Goal: Browse casually

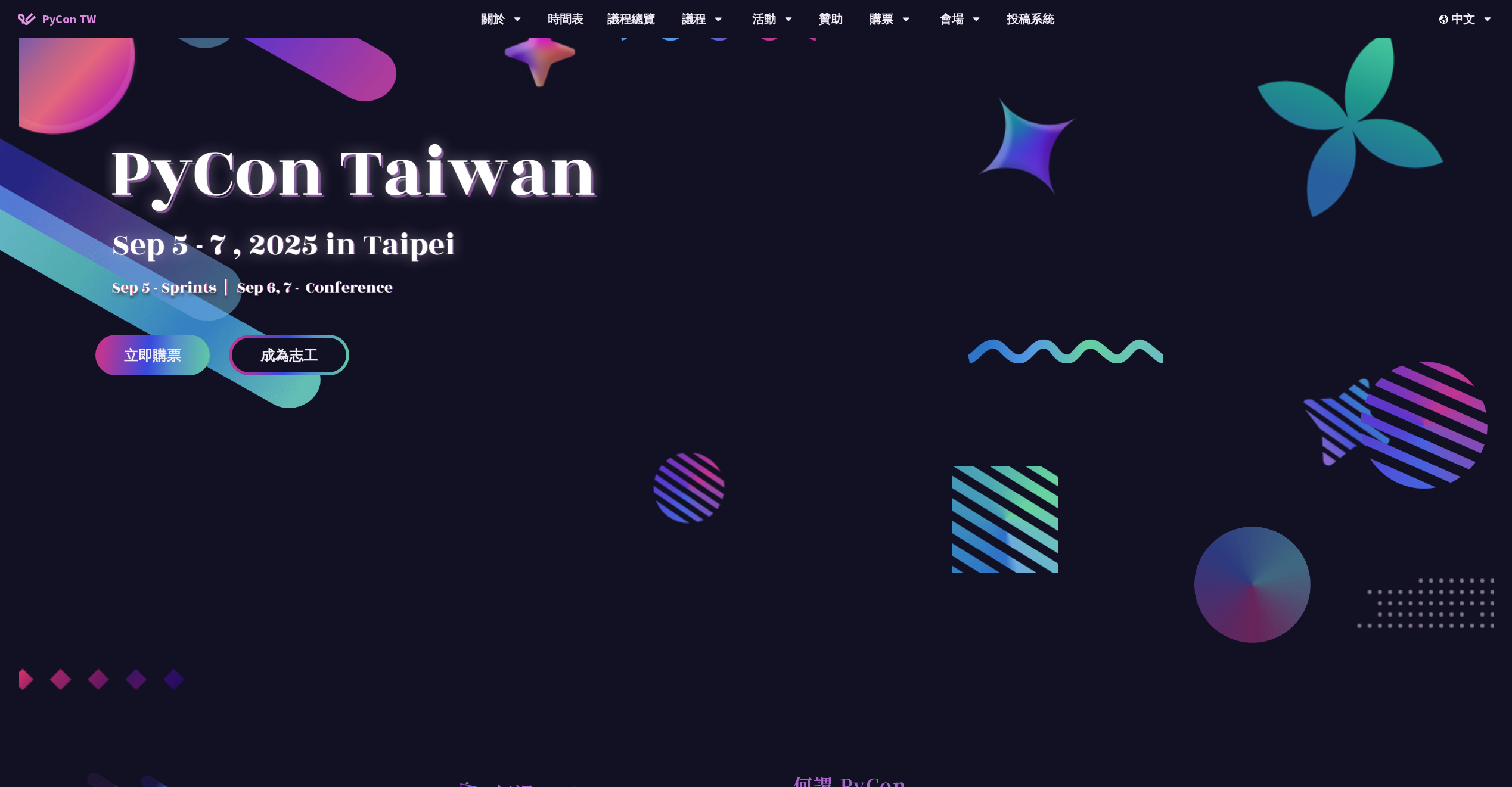
scroll to position [247, 0]
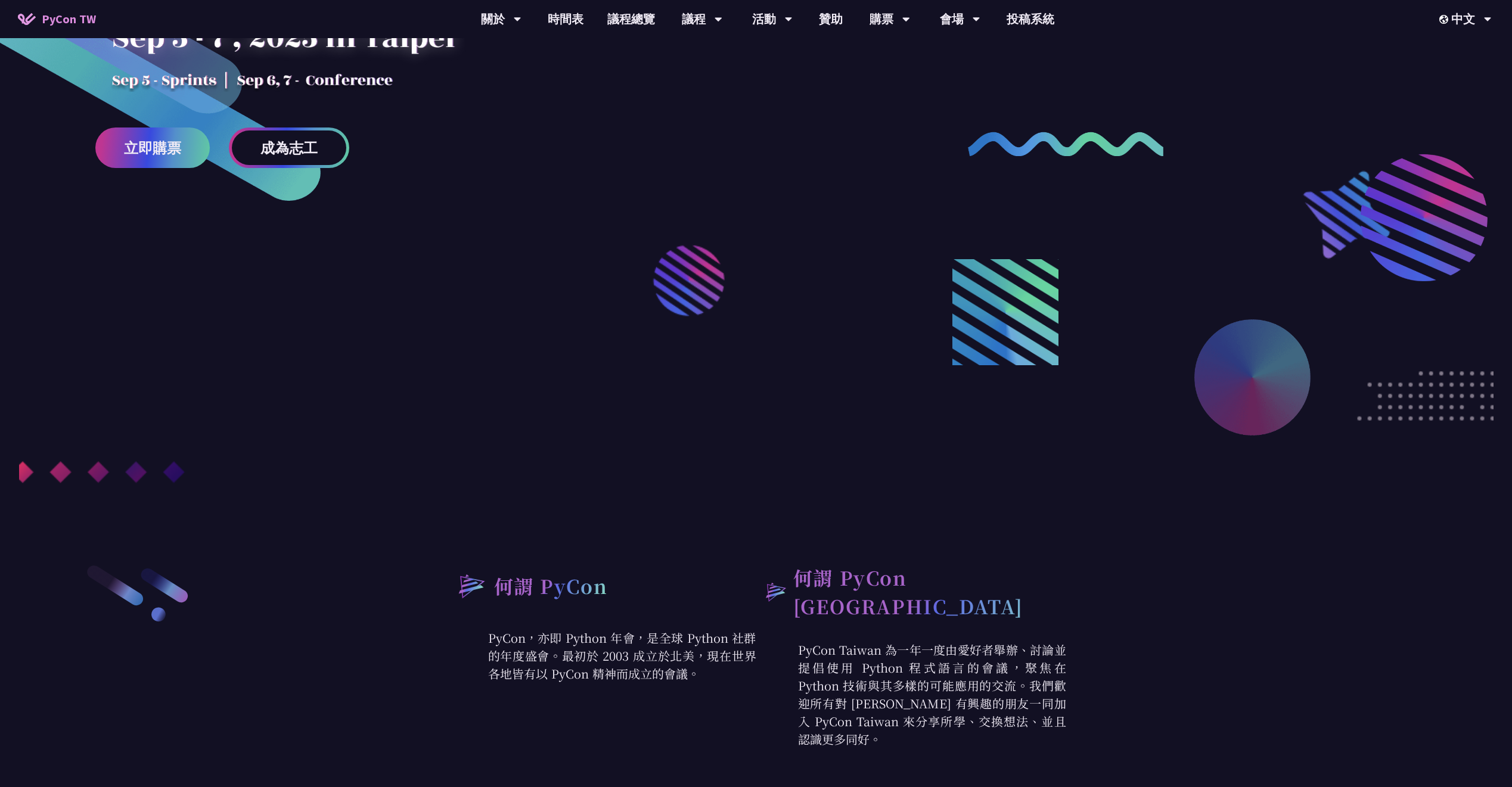
drag, startPoint x: 717, startPoint y: 150, endPoint x: 649, endPoint y: 147, distance: 68.1
click at [649, 147] on div at bounding box center [756, 199] width 1512 height 751
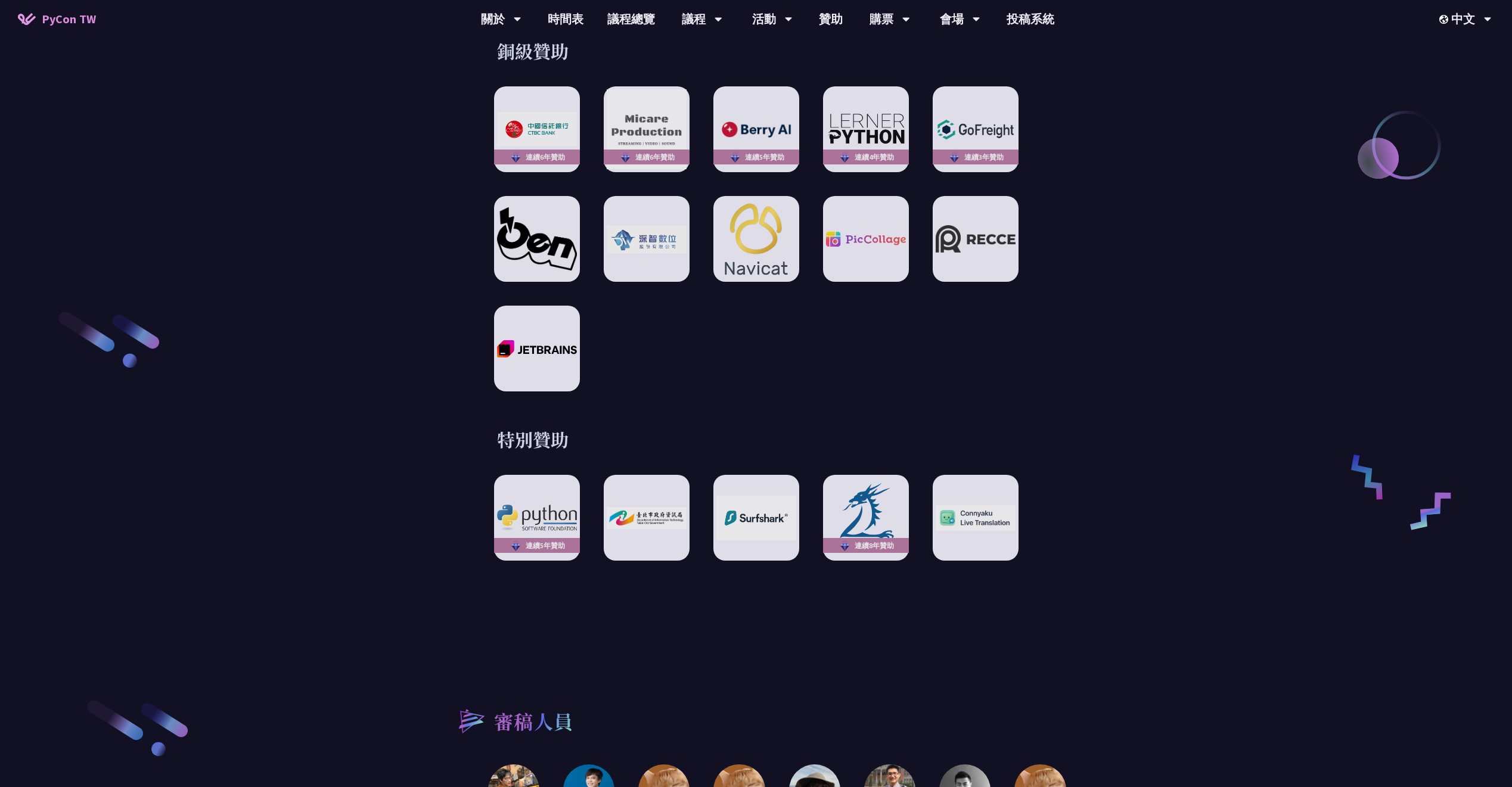
scroll to position [2049, 0]
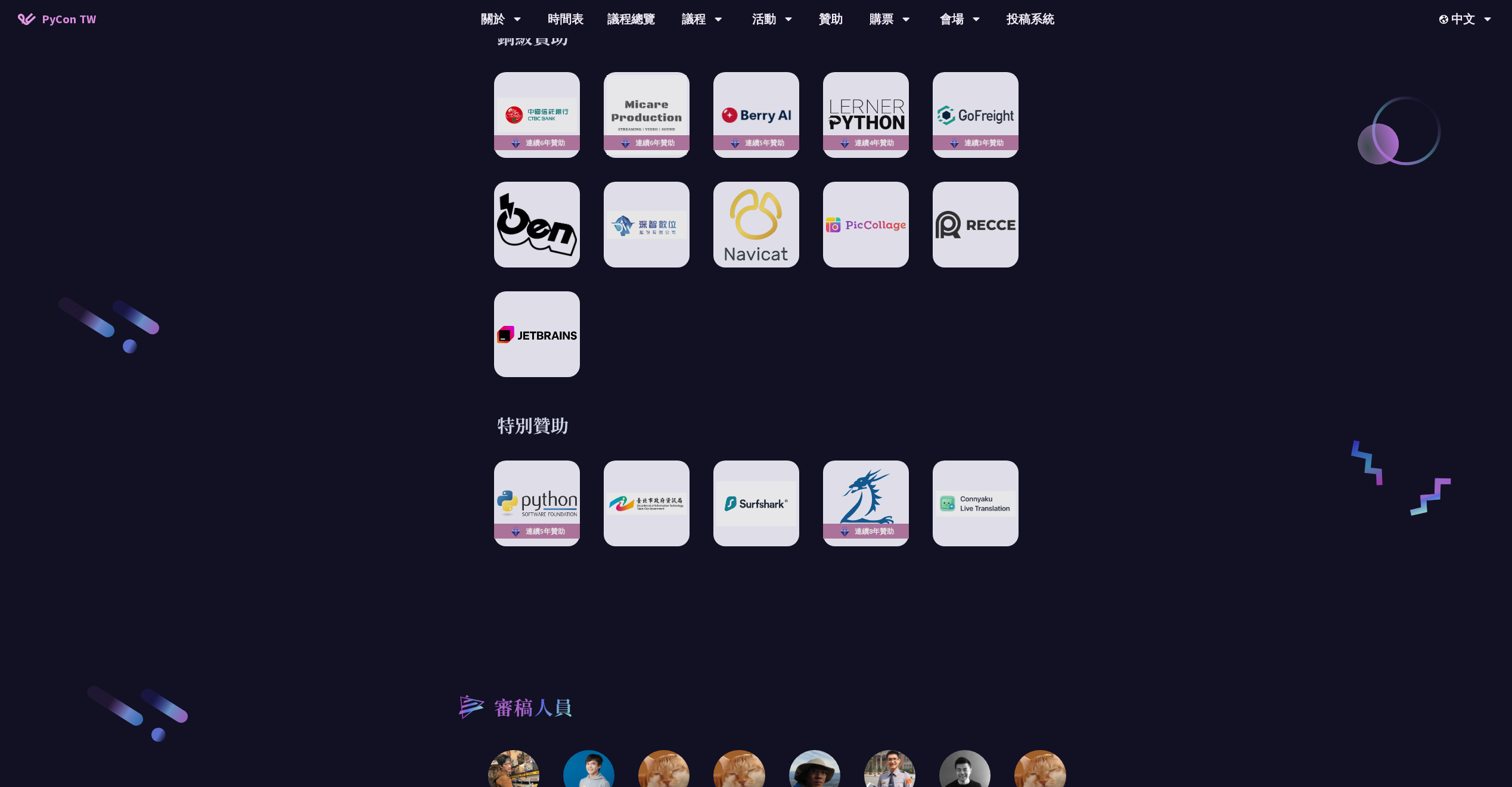
drag, startPoint x: 735, startPoint y: 200, endPoint x: 693, endPoint y: 317, distance: 124.3
click at [691, 320] on div "連續6年贊助 連續6年贊助 連續5年贊助 連續4年贊助 連續3年贊助" at bounding box center [756, 224] width 525 height 305
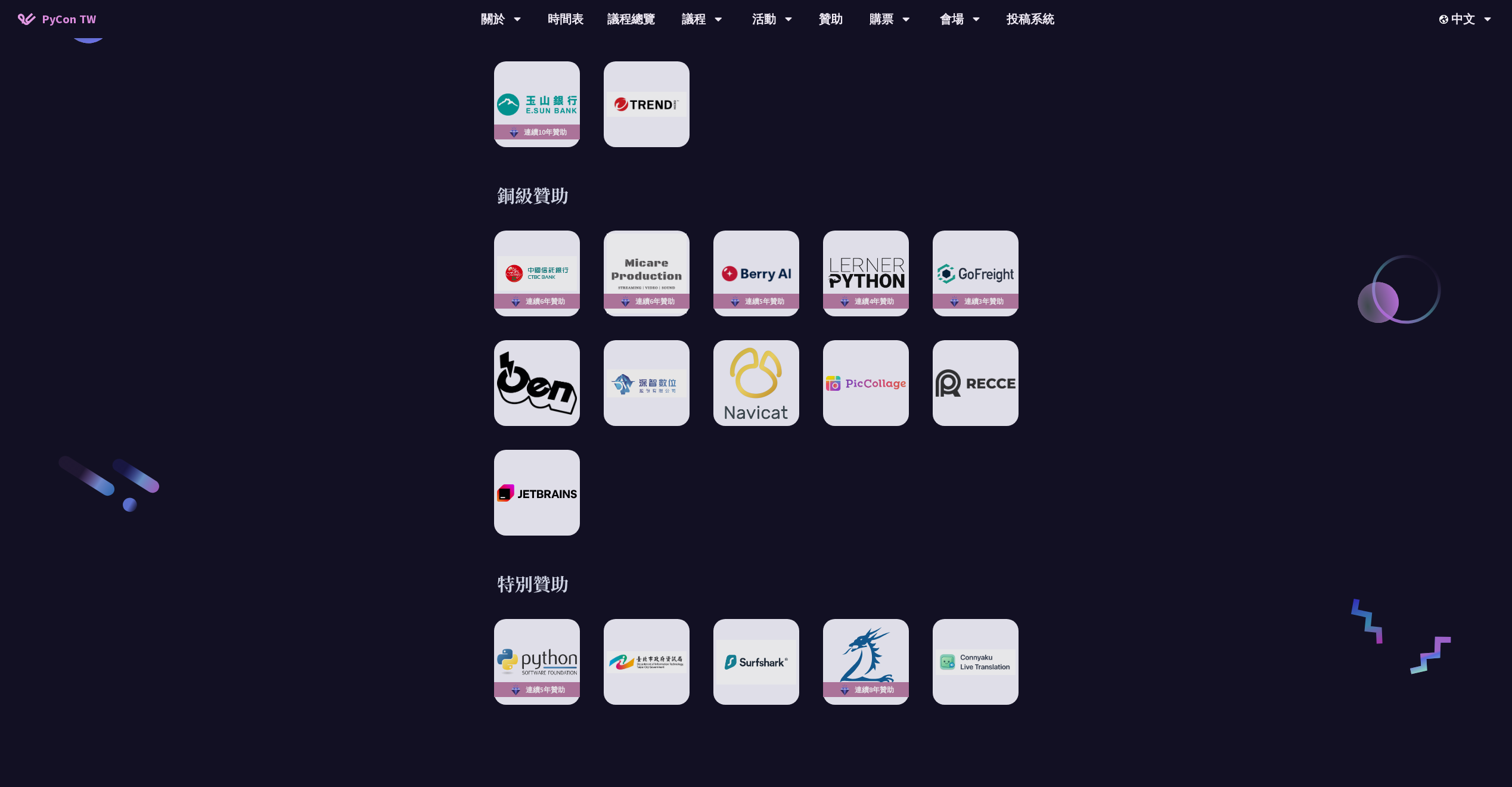
scroll to position [1868, 0]
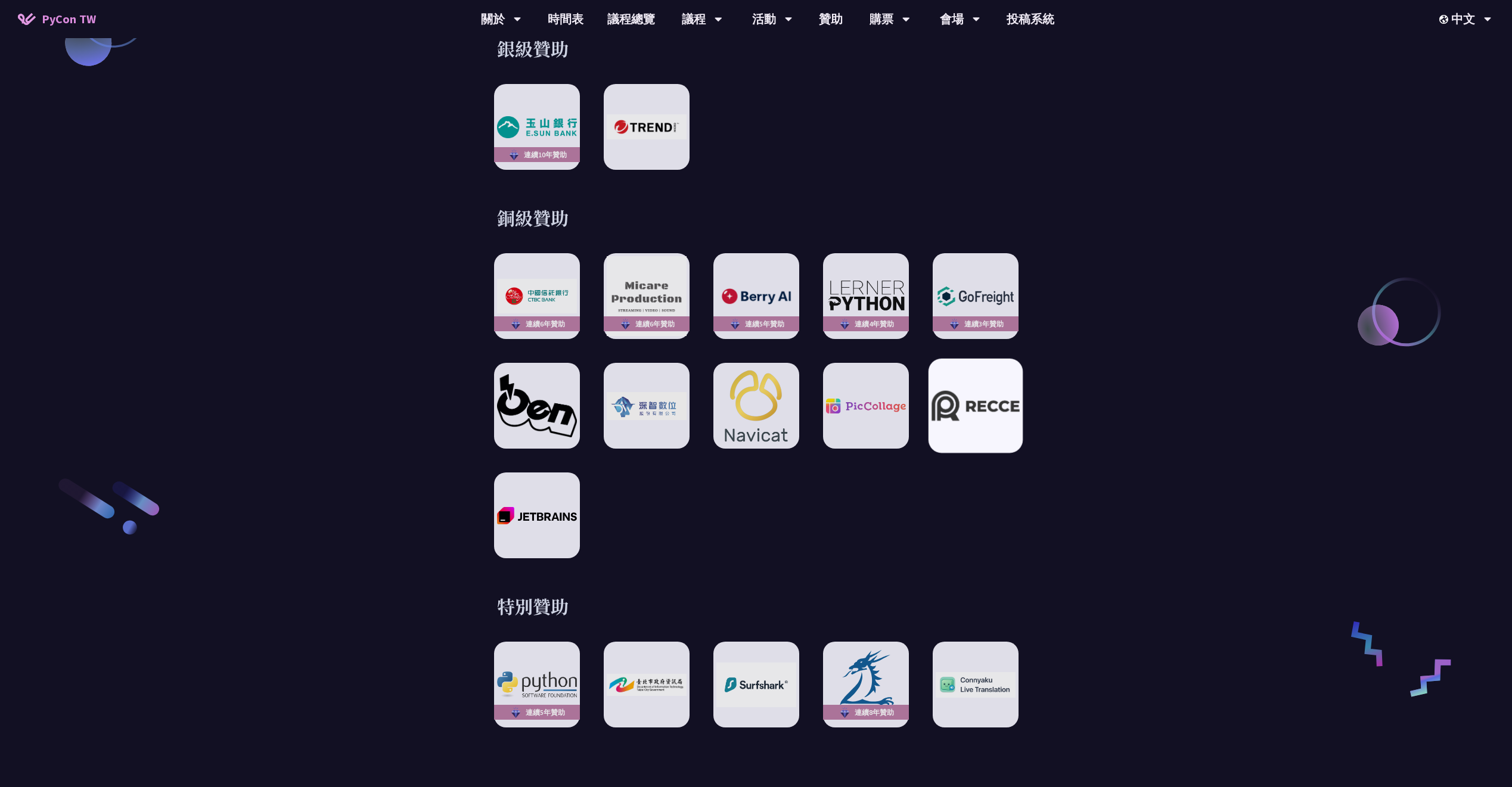
drag, startPoint x: 956, startPoint y: 357, endPoint x: 938, endPoint y: 359, distance: 18.1
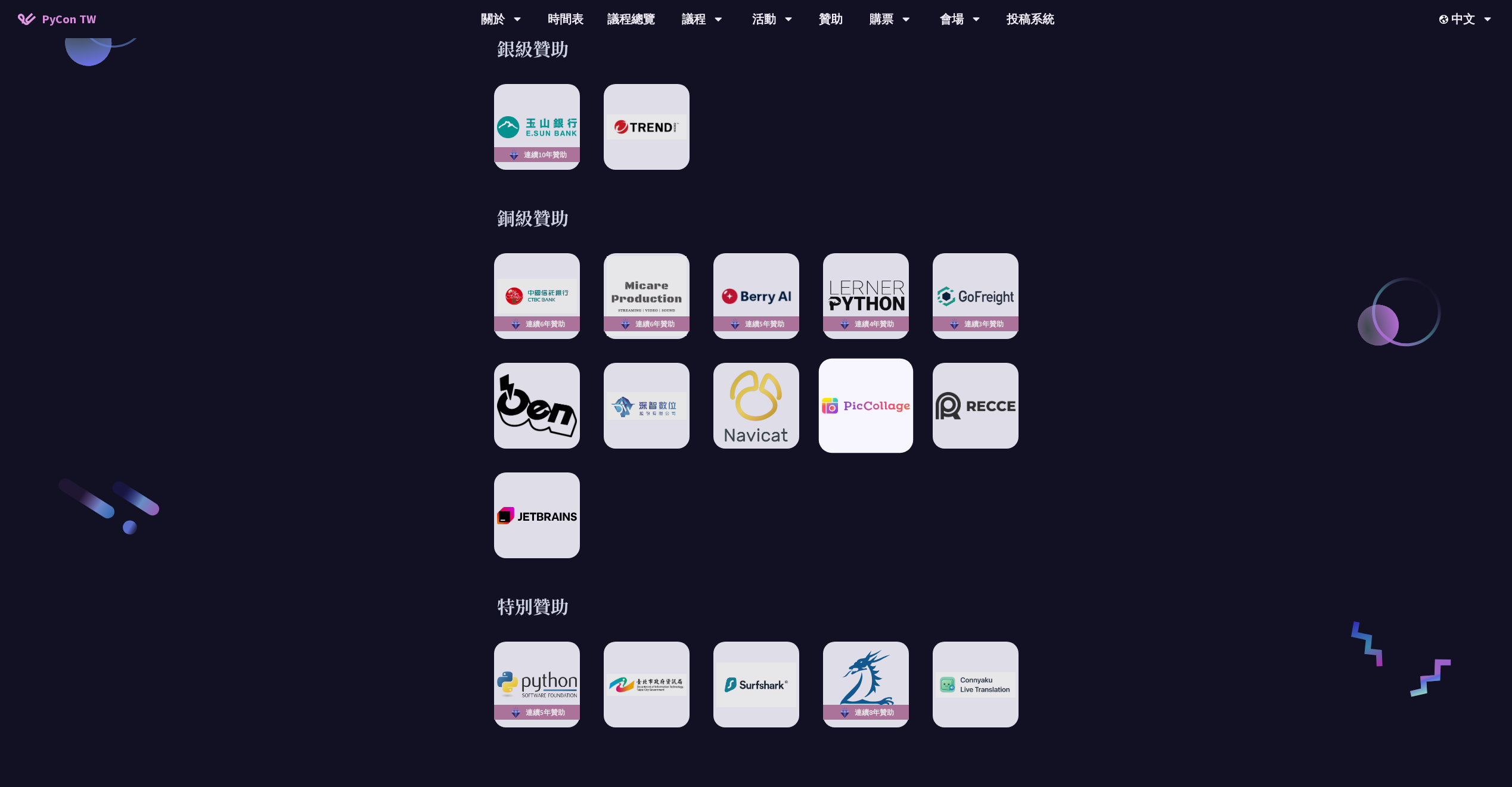
click at [830, 398] on img at bounding box center [865, 406] width 88 height 16
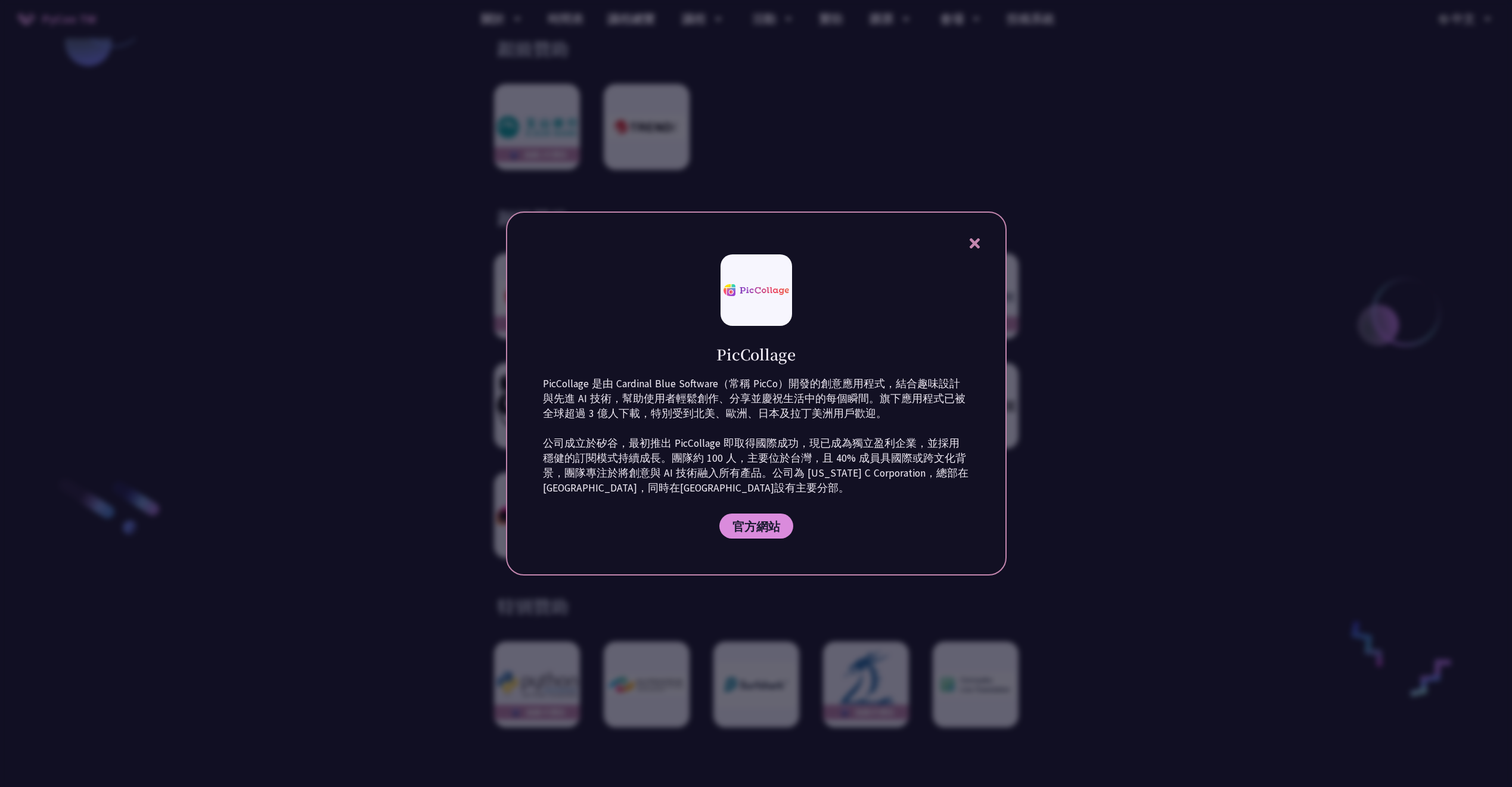
click at [1143, 331] on div at bounding box center [756, 393] width 1512 height 787
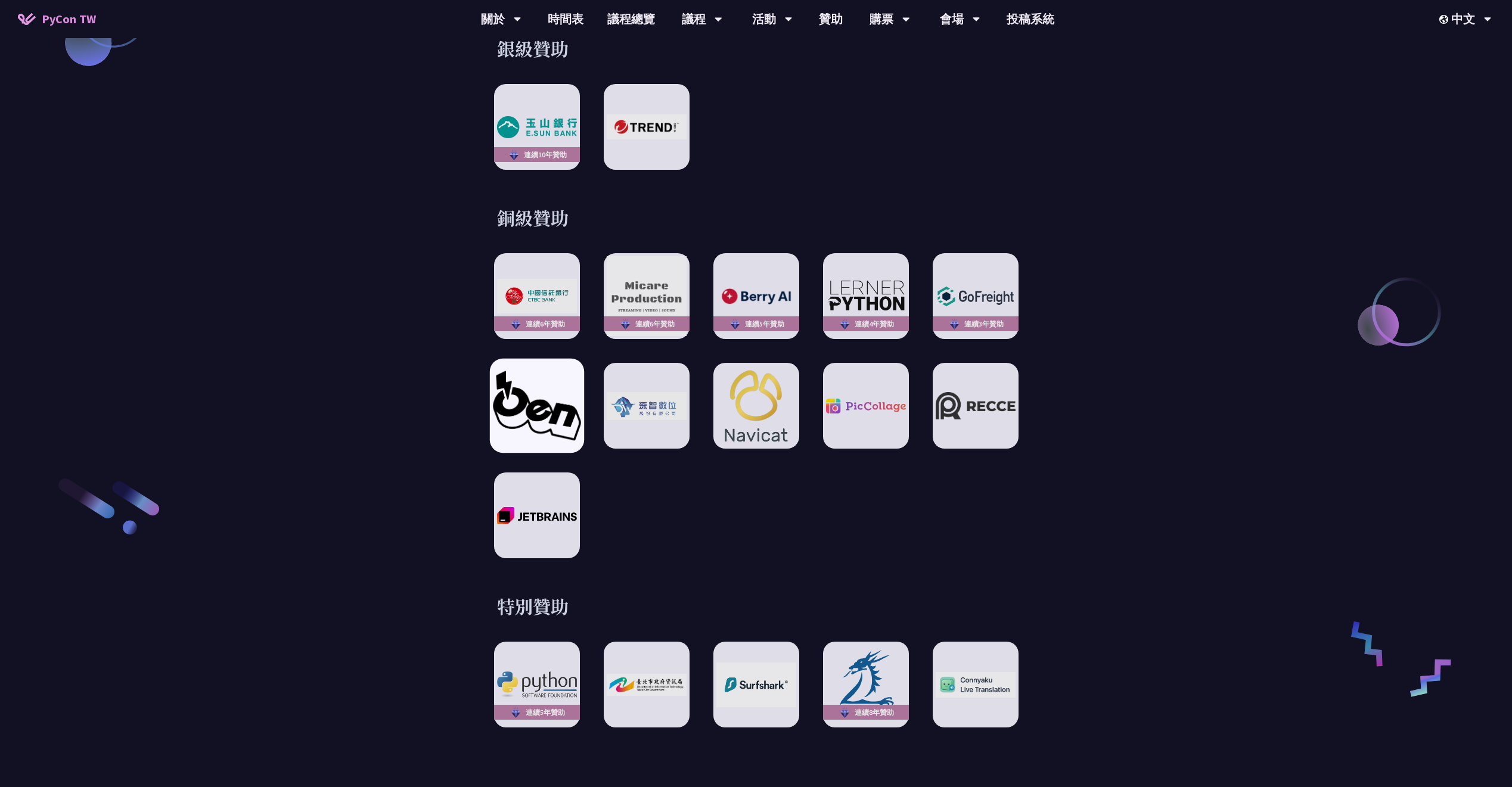
click at [544, 391] on img at bounding box center [537, 405] width 88 height 69
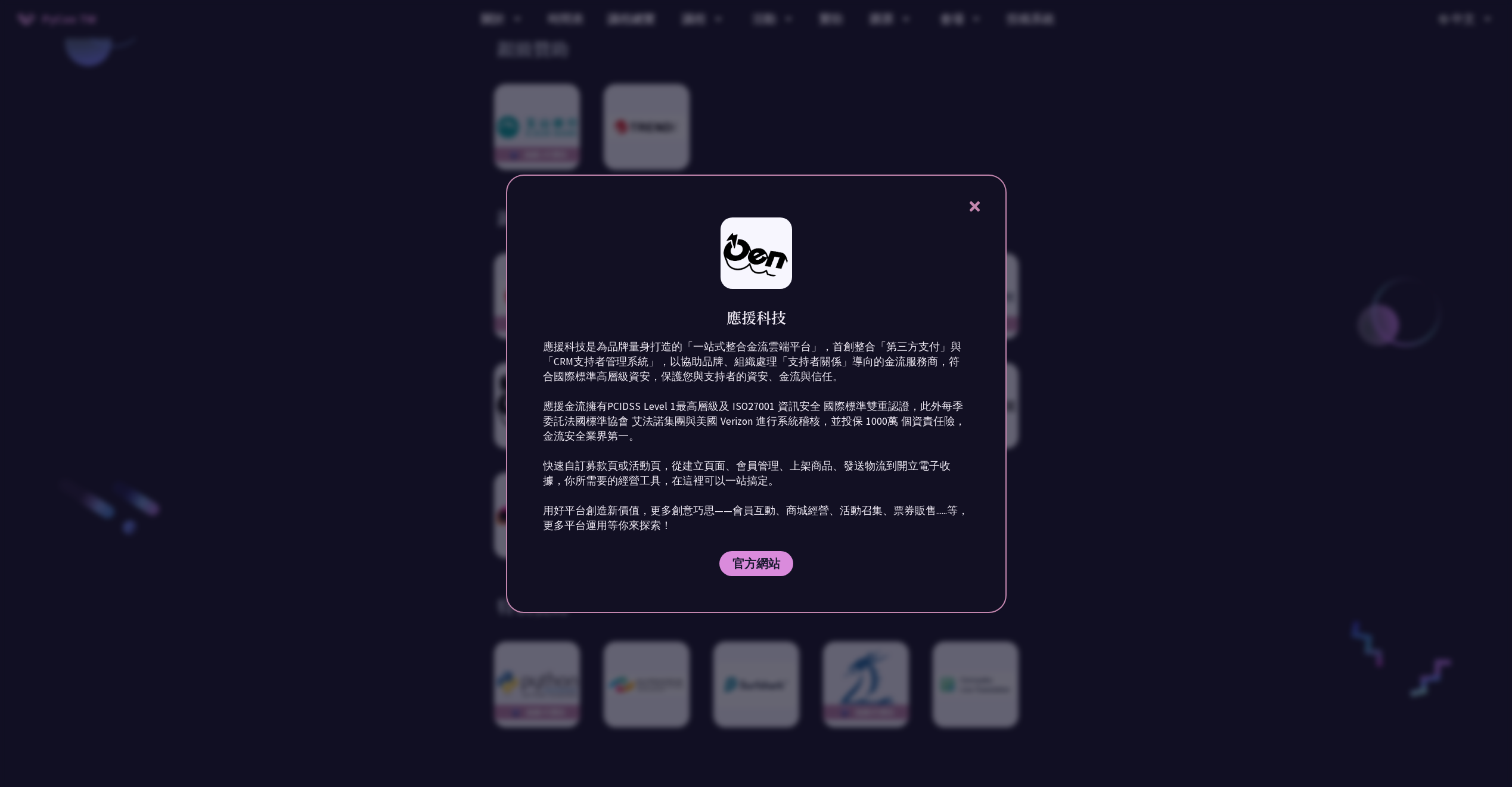
click at [1189, 335] on div at bounding box center [756, 393] width 1512 height 787
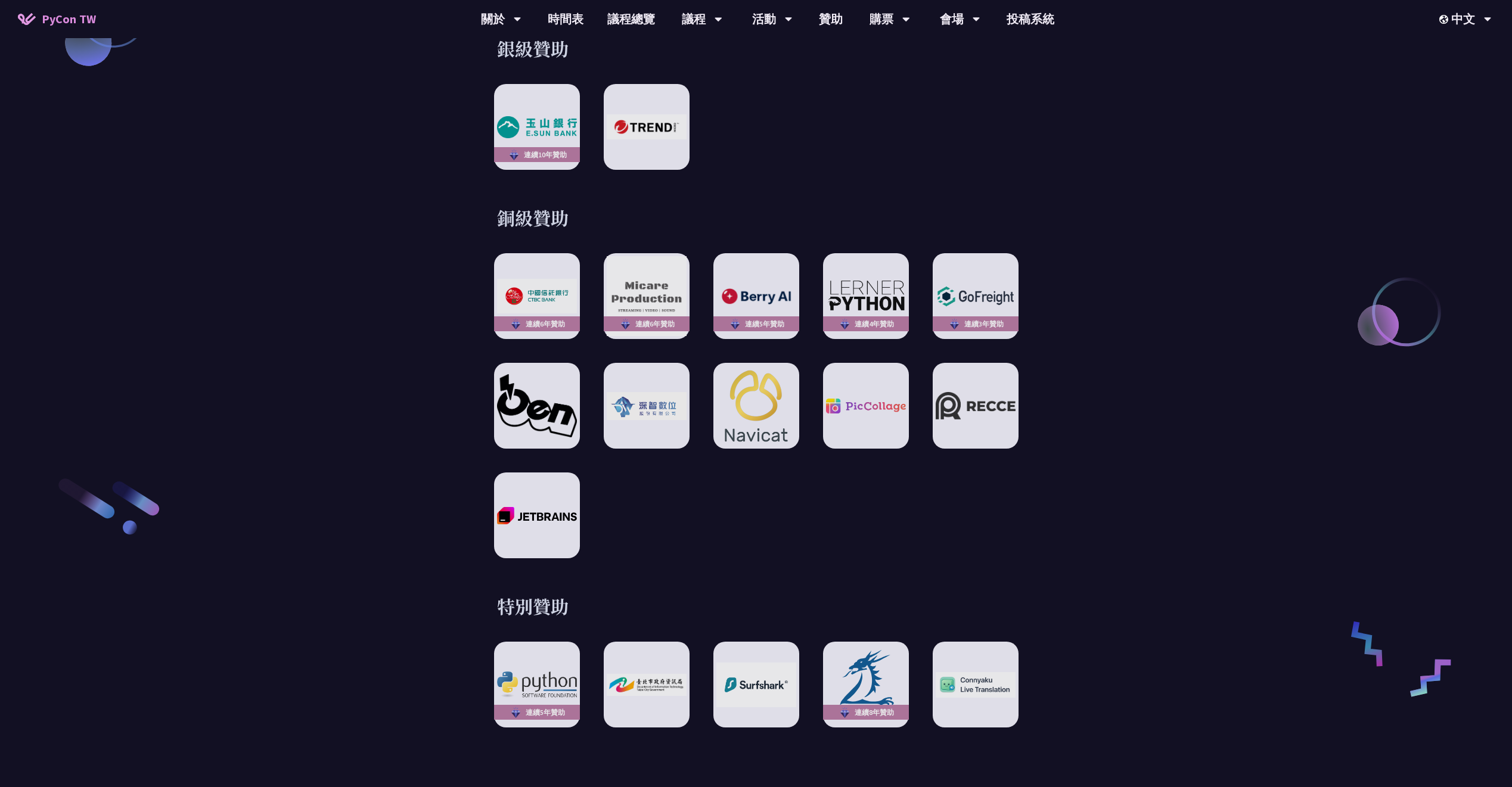
drag, startPoint x: 627, startPoint y: 202, endPoint x: 565, endPoint y: 200, distance: 62.0
click at [573, 205] on h3 "銅級贊助" at bounding box center [756, 217] width 518 height 24
